Goal: Task Accomplishment & Management: Use online tool/utility

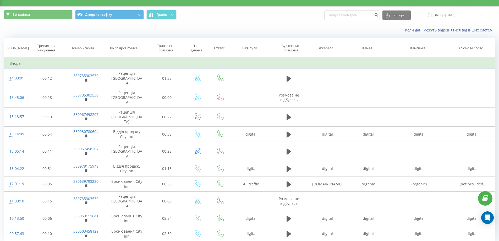
click at [446, 14] on input "[DATE] - [DATE]" at bounding box center [455, 15] width 63 height 10
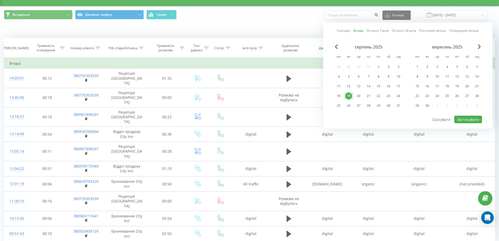
click at [239, 29] on div "Коли дані можуть відрізнятися вiд інших систем" at bounding box center [343, 30] width 312 height 5
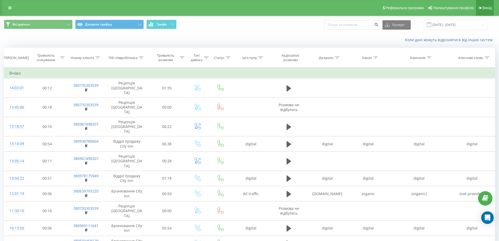
click at [483, 8] on span "Вихід" at bounding box center [487, 8] width 9 height 4
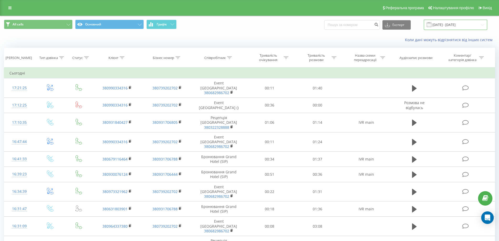
click at [445, 25] on input "20.07.2025 - 20.08.2025" at bounding box center [455, 25] width 63 height 10
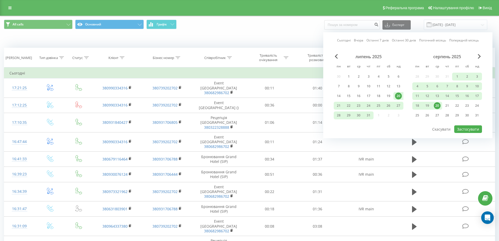
click at [435, 104] on div "20" at bounding box center [437, 105] width 7 height 7
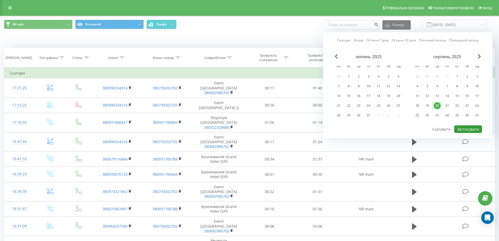
click at [466, 127] on button "Застосувати" at bounding box center [468, 129] width 28 height 8
type input "20.08.2025 - 20.08.2025"
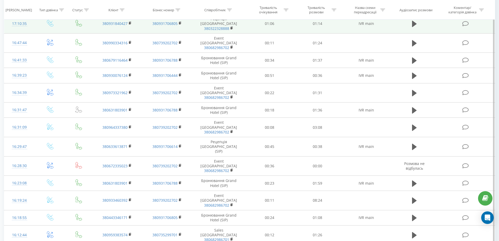
scroll to position [105, 0]
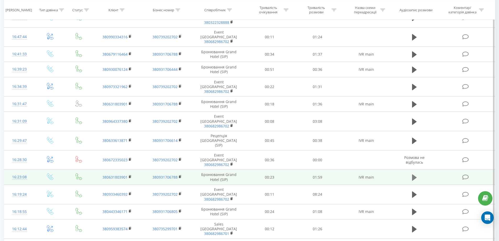
click at [416, 174] on icon at bounding box center [414, 177] width 5 height 7
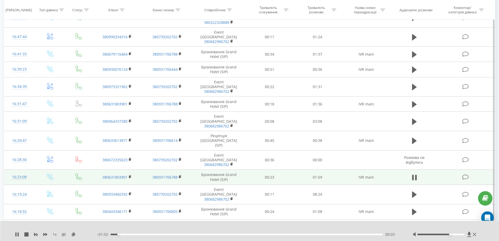
drag, startPoint x: 441, startPoint y: 234, endPoint x: 450, endPoint y: 234, distance: 8.4
click at [450, 234] on div "Accessibility label" at bounding box center [450, 234] width 2 height 2
click at [17, 232] on icon at bounding box center [17, 234] width 4 height 4
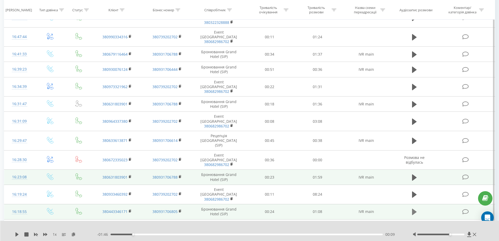
click at [414, 209] on icon at bounding box center [414, 212] width 5 height 6
click at [17, 236] on icon at bounding box center [15, 234] width 1 height 4
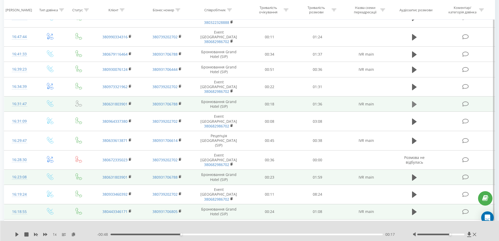
click at [414, 101] on icon at bounding box center [414, 104] width 5 height 6
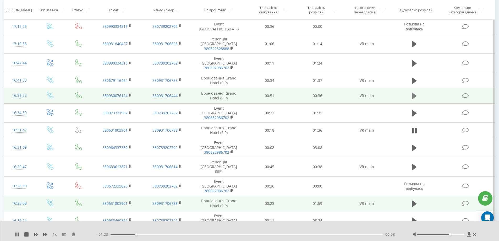
click at [411, 92] on button at bounding box center [415, 96] width 8 height 8
click at [16, 233] on icon at bounding box center [15, 234] width 1 height 4
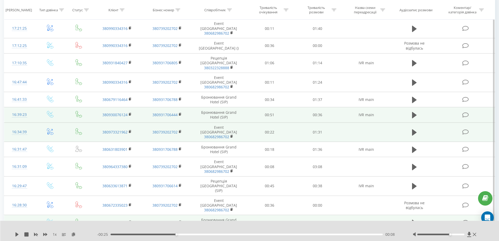
scroll to position [52, 0]
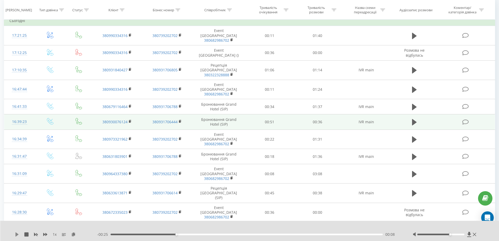
click at [16, 234] on icon at bounding box center [16, 234] width 3 height 4
click at [16, 234] on icon at bounding box center [15, 234] width 1 height 4
click at [16, 234] on icon at bounding box center [16, 234] width 3 height 4
click at [414, 118] on icon at bounding box center [414, 121] width 5 height 7
